Goal: Task Accomplishment & Management: Use online tool/utility

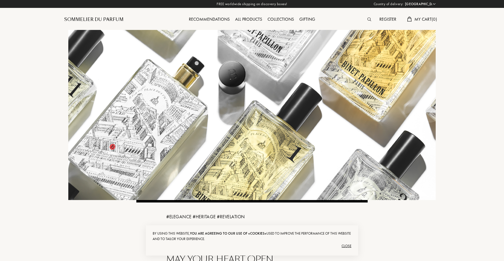
click at [348, 246] on div "Close" at bounding box center [252, 246] width 199 height 9
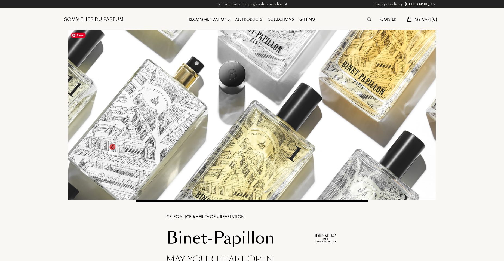
scroll to position [1023, 0]
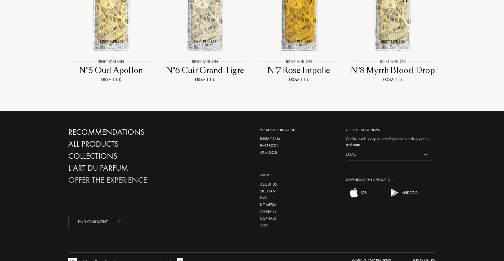
click at [142, 175] on div "Offer the experience" at bounding box center [126, 180] width 117 height 10
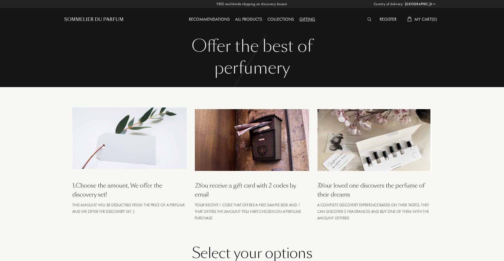
click at [247, 20] on div "All products" at bounding box center [248, 19] width 32 height 7
click at [433, 5] on select "Afghanistan Albania Algeria Andorra Angola Anguilla Antartica Antigua and Barbu…" at bounding box center [420, 3] width 33 height 5
select select "SK"
click at [404, 1] on select "Afghanistan Albania Algeria Andorra Angola Anguilla Antartica Antigua and Barbu…" at bounding box center [420, 3] width 33 height 5
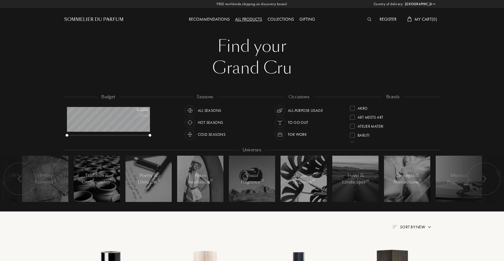
click at [367, 19] on img at bounding box center [369, 19] width 4 height 4
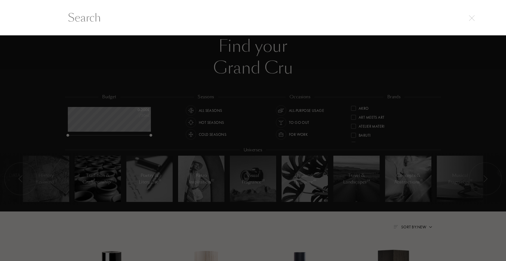
scroll to position [0, 0]
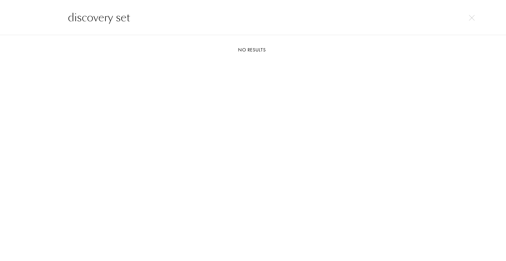
type input "discovery set"
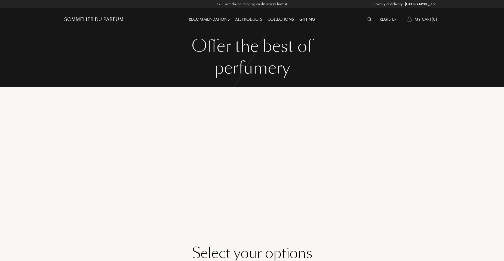
select select "SK"
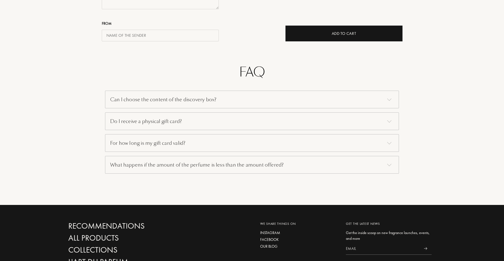
scroll to position [327, 0]
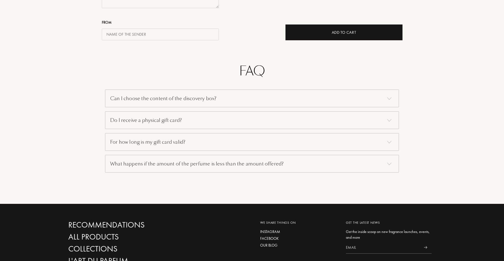
click at [190, 100] on div "Can I choose the content of the discovery box?" at bounding box center [252, 99] width 294 height 18
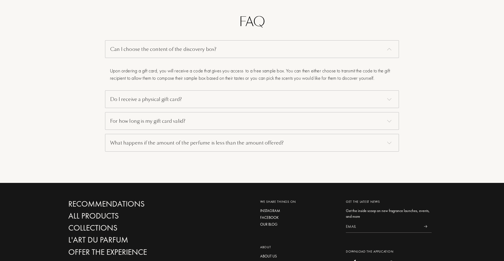
scroll to position [381, 0]
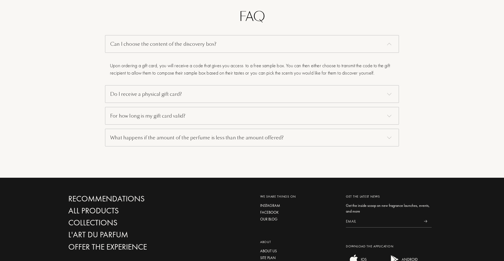
click at [119, 140] on div "What happens if the amount of the perfume is less than the amount offered?" at bounding box center [252, 138] width 294 height 18
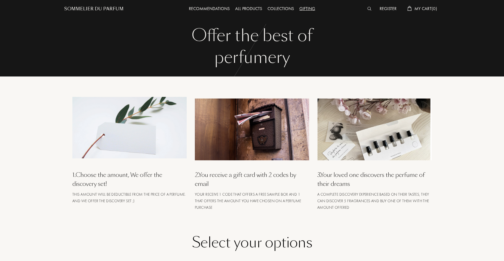
scroll to position [0, 0]
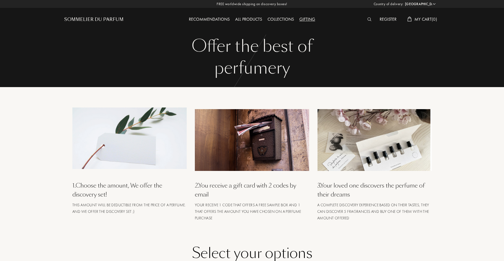
click at [303, 20] on div "Gifting" at bounding box center [307, 19] width 21 height 7
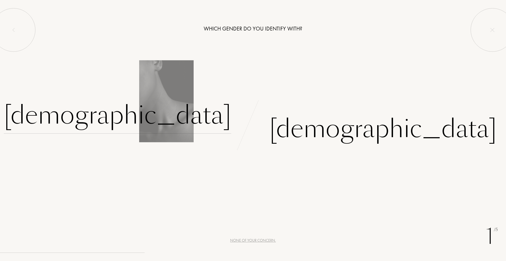
click at [193, 117] on div "Female" at bounding box center [117, 115] width 227 height 37
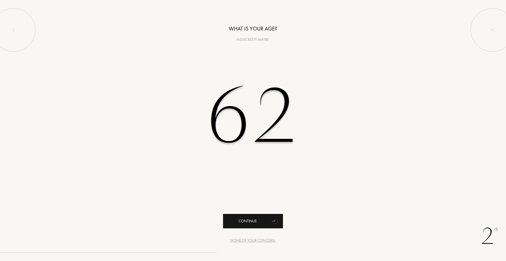
type input "62"
click at [250, 216] on div "Continue" at bounding box center [253, 221] width 60 height 14
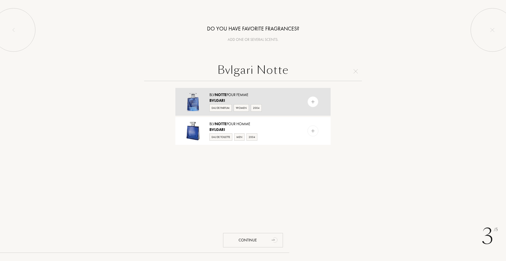
type input "Bvlgari Notte"
click at [232, 96] on div "BLV Notte pour Femme" at bounding box center [252, 95] width 87 height 6
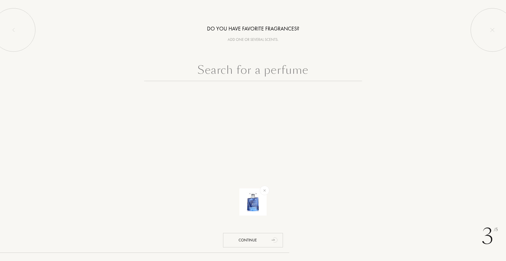
click at [268, 73] on input "text" at bounding box center [253, 72] width 218 height 20
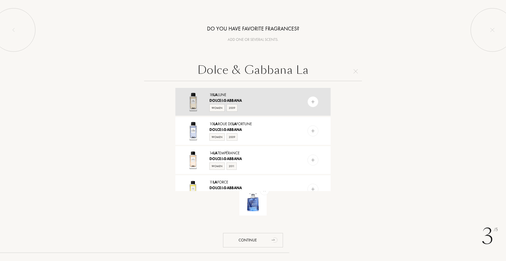
type input "Dolce & Gabbana La"
click at [310, 103] on img at bounding box center [312, 101] width 5 height 5
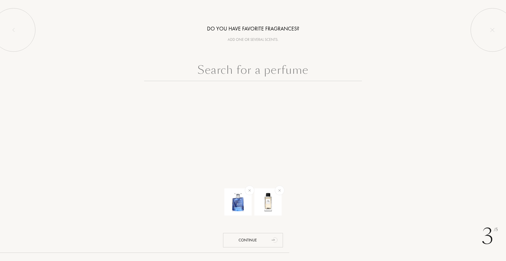
click at [289, 70] on input "text" at bounding box center [253, 72] width 218 height 20
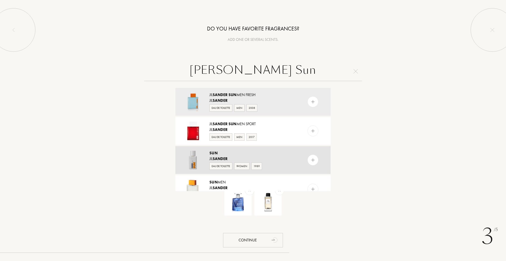
type input "Sanders Sun"
click at [229, 155] on div "Sun" at bounding box center [252, 153] width 87 height 6
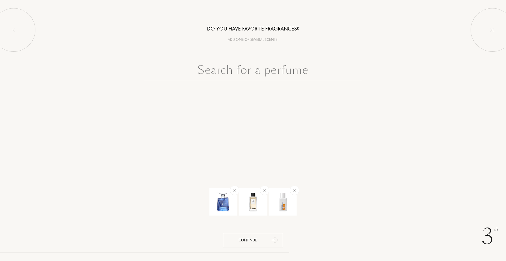
click at [243, 73] on input "text" at bounding box center [253, 72] width 218 height 20
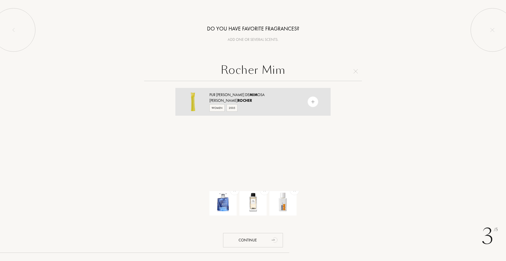
type input "Rocher Mim"
click at [218, 97] on div "Pur Desir de Mim osa" at bounding box center [252, 95] width 87 height 6
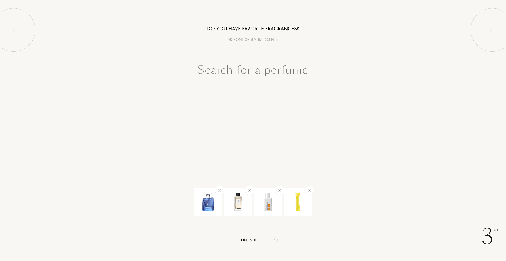
click at [229, 72] on input "text" at bounding box center [253, 72] width 218 height 20
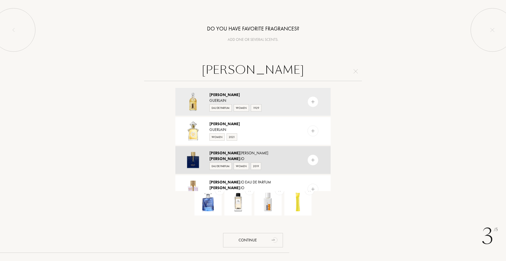
type input "Liu"
click at [220, 152] on div "Liu Jo Milano" at bounding box center [252, 153] width 87 height 6
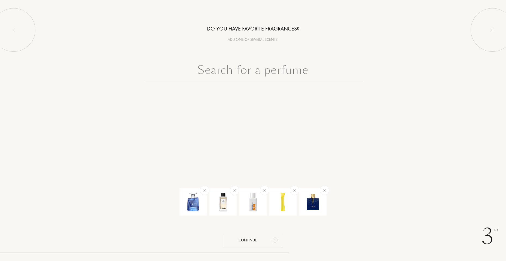
click at [277, 71] on input "text" at bounding box center [253, 72] width 218 height 20
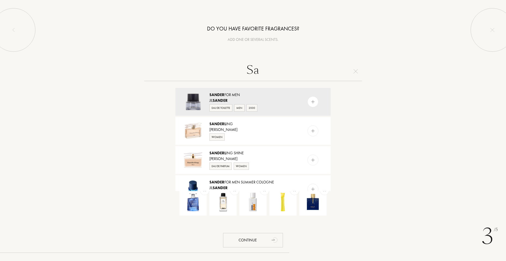
type input "S"
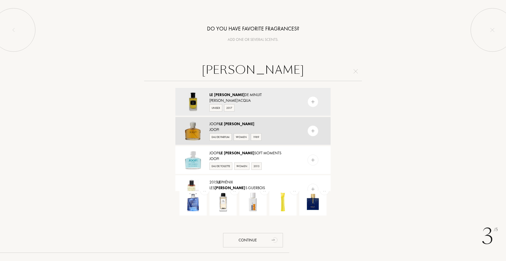
type input "le bain"
click at [219, 126] on div "Joop! Le Bain" at bounding box center [252, 124] width 87 height 6
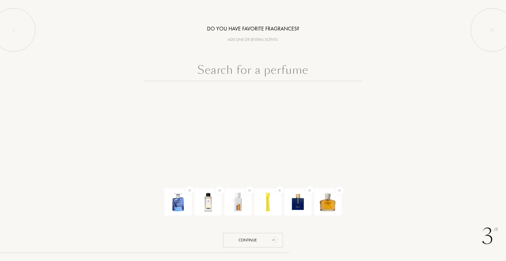
click at [229, 73] on input "text" at bounding box center [253, 72] width 218 height 20
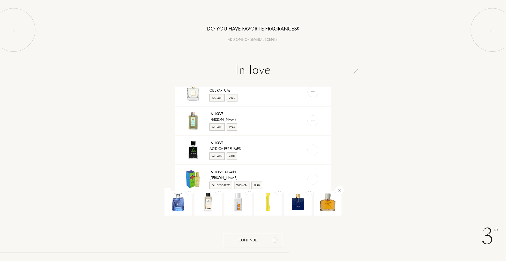
scroll to position [109, 0]
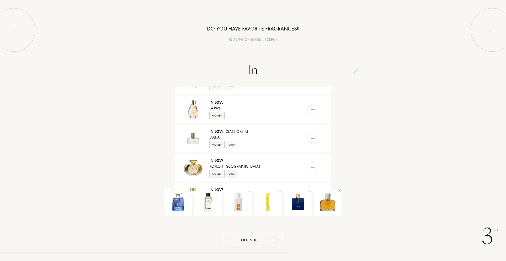
type input "I"
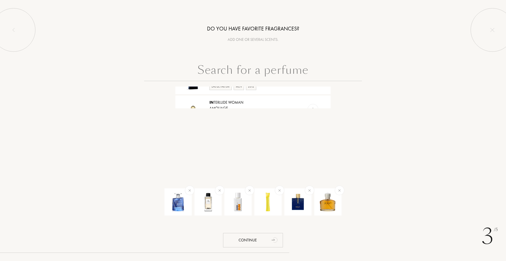
scroll to position [0, 0]
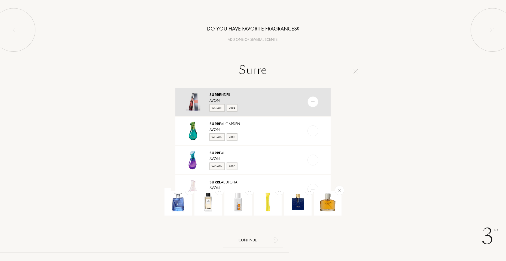
type input "Surre"
click at [225, 94] on div "Surre nder" at bounding box center [252, 95] width 87 height 6
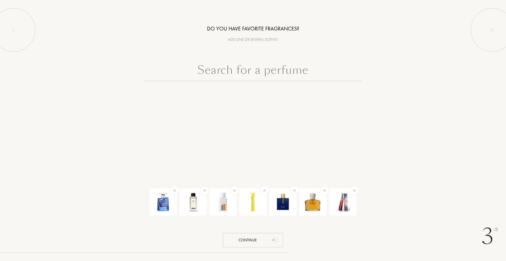
click at [238, 71] on input "text" at bounding box center [253, 72] width 218 height 20
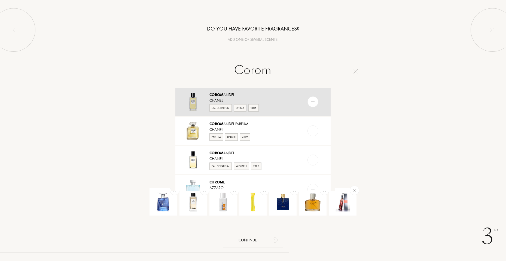
type input "Corom"
click at [230, 98] on div "Chanel" at bounding box center [252, 101] width 87 height 6
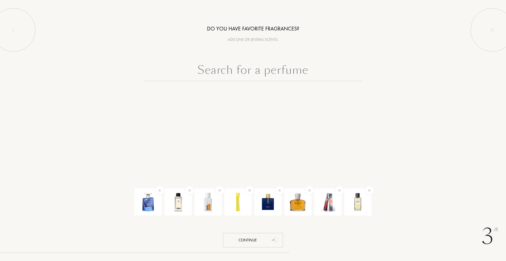
click at [245, 72] on input "text" at bounding box center [253, 72] width 218 height 20
click at [251, 69] on input "text" at bounding box center [253, 72] width 218 height 20
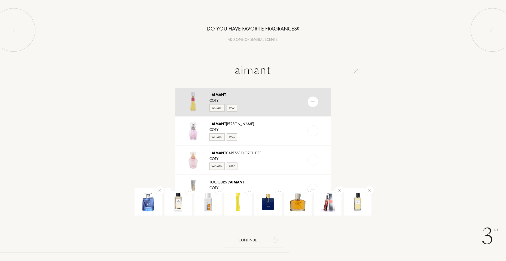
type input "aimant"
click at [217, 96] on span "Aimant" at bounding box center [218, 94] width 14 height 5
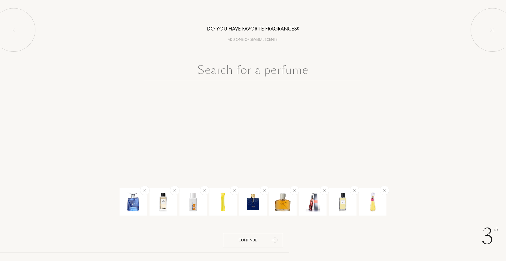
click at [259, 71] on input "text" at bounding box center [253, 72] width 218 height 20
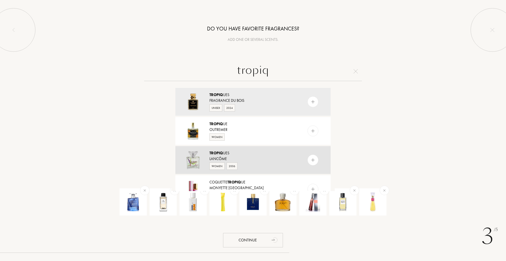
type input "tropiq"
click at [223, 155] on span "Tropiq" at bounding box center [216, 153] width 14 height 5
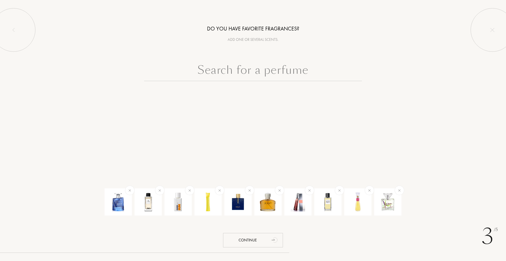
click at [216, 70] on input "text" at bounding box center [253, 72] width 218 height 20
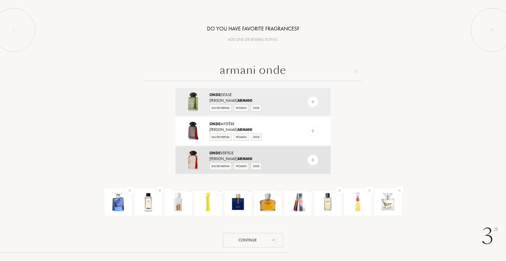
type input "armani onde"
click at [219, 154] on span "Onde" at bounding box center [214, 153] width 11 height 5
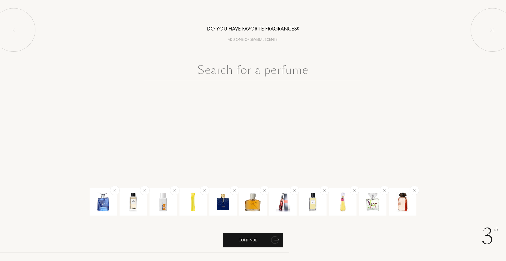
click at [250, 242] on div "Continue" at bounding box center [253, 240] width 60 height 14
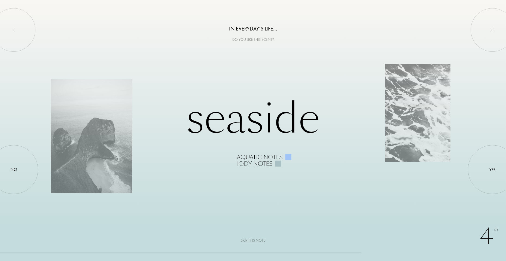
click at [250, 242] on div "Skip this note" at bounding box center [253, 241] width 24 height 6
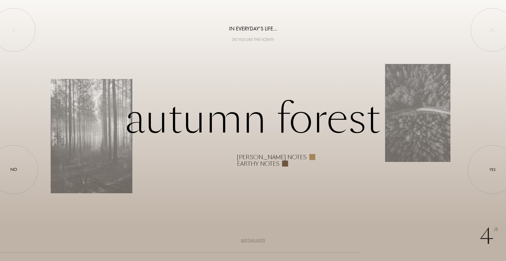
click at [250, 242] on div "Skip this note" at bounding box center [253, 241] width 24 height 6
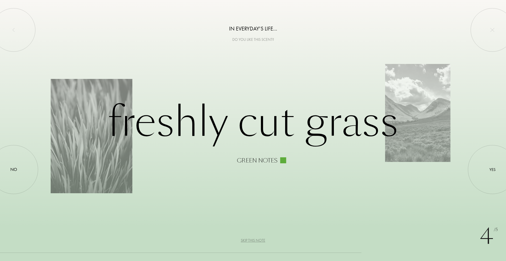
click at [250, 241] on div "Skip this note" at bounding box center [253, 241] width 24 height 6
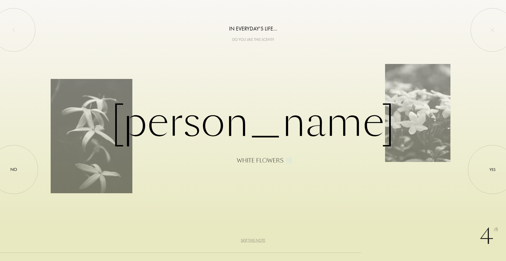
click at [250, 241] on div "Skip this note" at bounding box center [253, 241] width 24 height 6
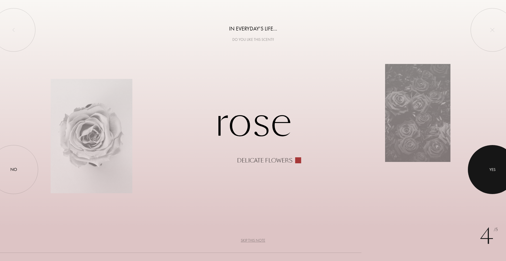
click at [487, 171] on div at bounding box center [492, 169] width 49 height 49
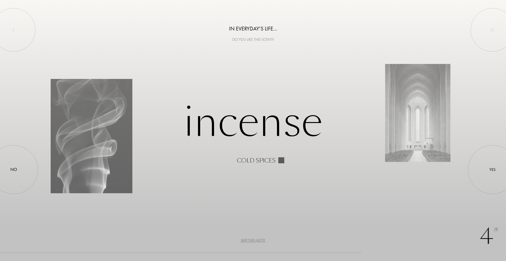
click at [250, 241] on div "Skip this note" at bounding box center [253, 241] width 24 height 6
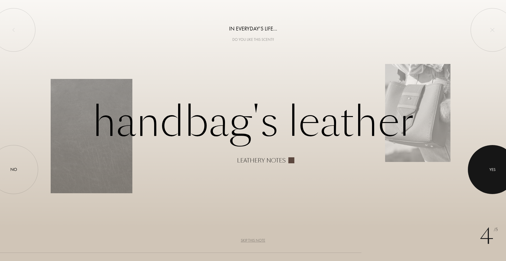
click at [492, 174] on div at bounding box center [492, 169] width 49 height 49
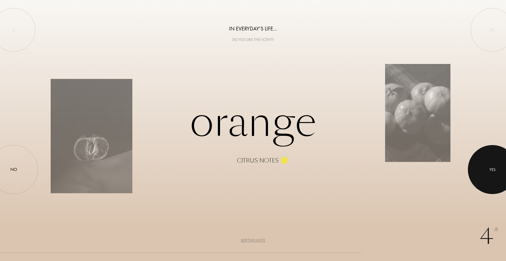
click at [492, 174] on div at bounding box center [492, 169] width 49 height 49
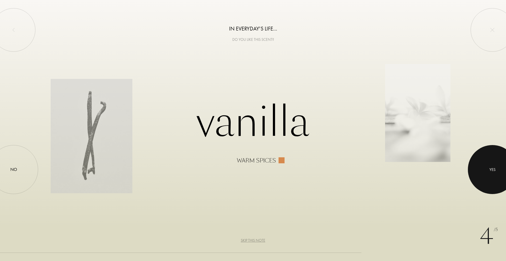
click at [492, 174] on div at bounding box center [492, 169] width 49 height 49
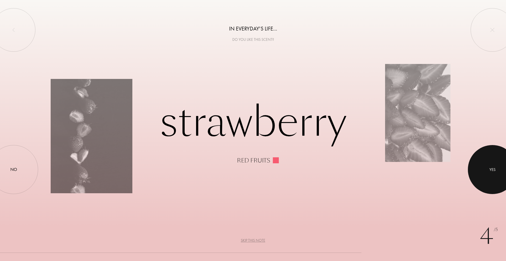
click at [492, 174] on div at bounding box center [492, 169] width 49 height 49
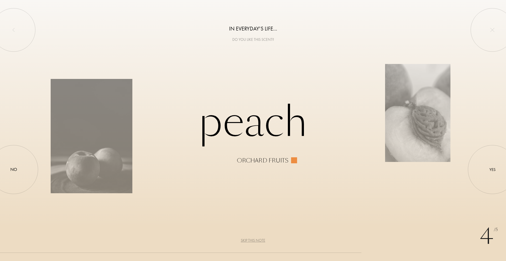
click at [256, 241] on div "Skip this note" at bounding box center [253, 241] width 24 height 6
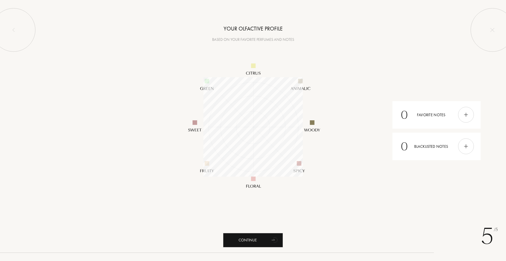
scroll to position [99, 99]
click at [256, 241] on div "Continue" at bounding box center [253, 240] width 60 height 14
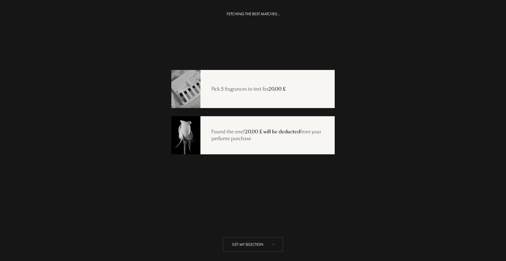
click at [255, 244] on div "Get my selection" at bounding box center [253, 244] width 60 height 14
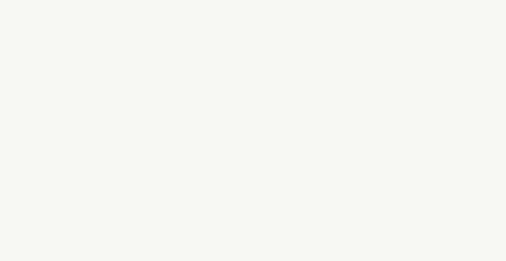
select select "SK"
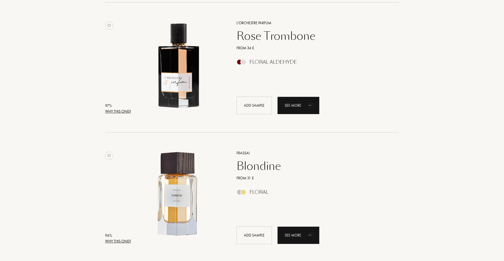
scroll to position [226, 0]
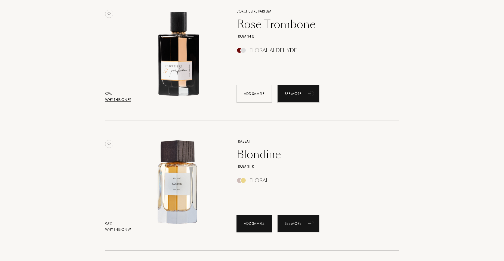
click at [250, 227] on div "Add sample" at bounding box center [254, 224] width 35 height 18
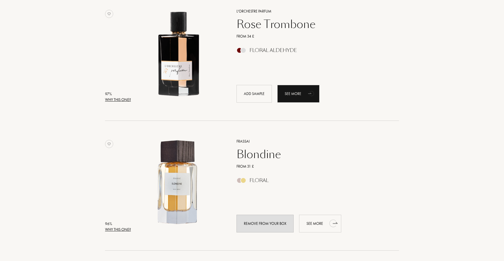
click at [316, 223] on div "See more" at bounding box center [320, 224] width 42 height 18
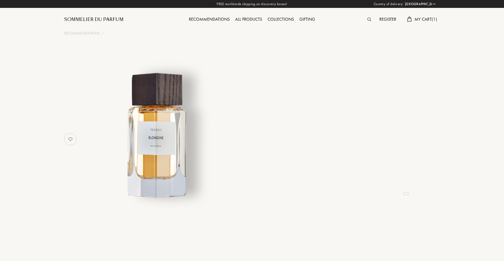
select select "SK"
